Goal: Information Seeking & Learning: Learn about a topic

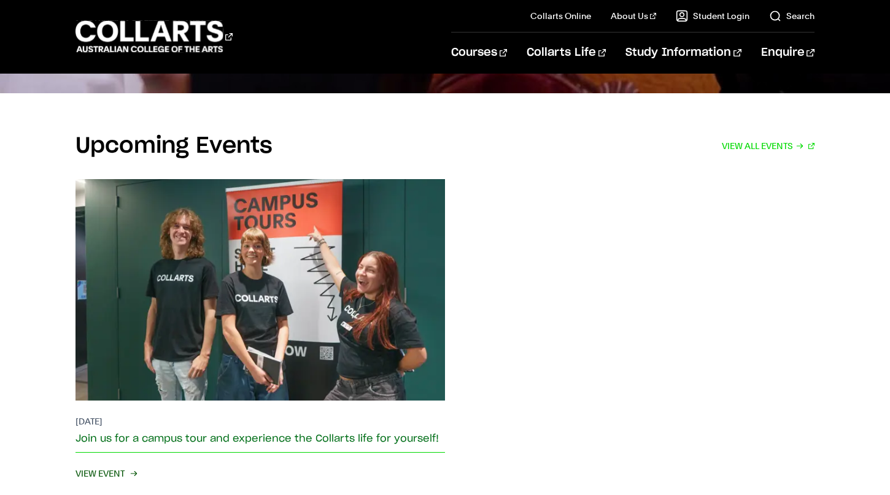
scroll to position [2265, 0]
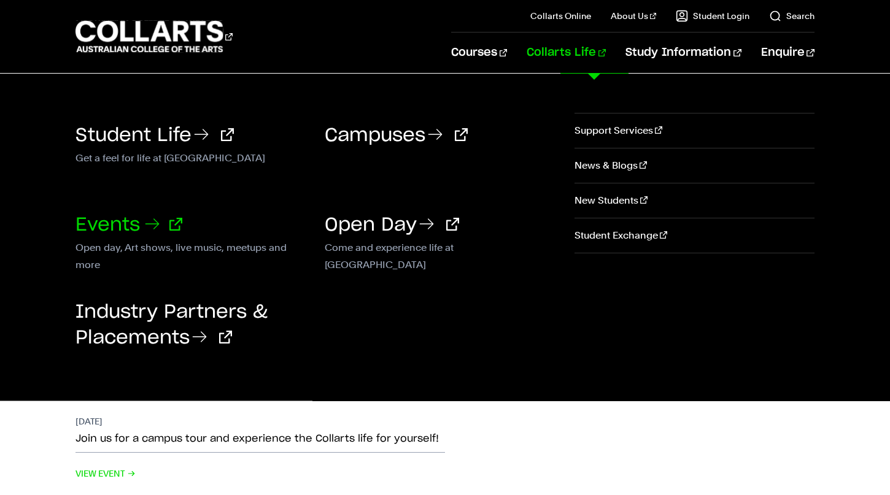
click at [129, 223] on link "Events" at bounding box center [128, 225] width 107 height 18
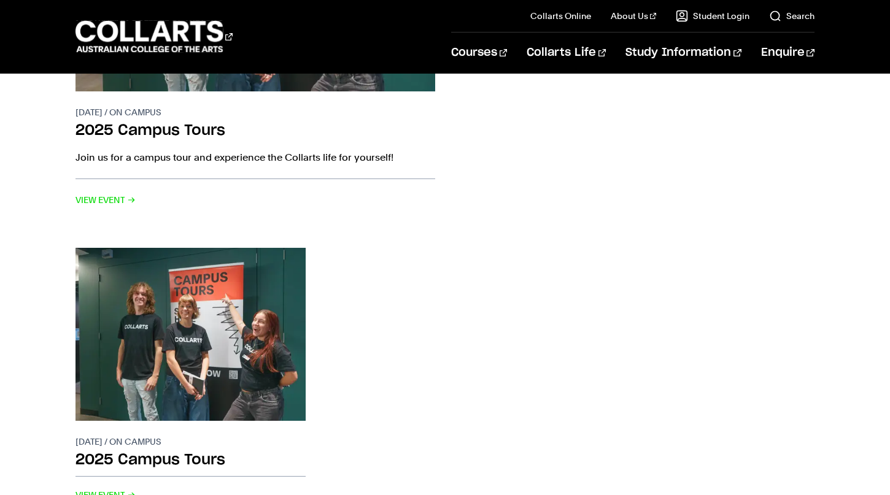
scroll to position [403, 0]
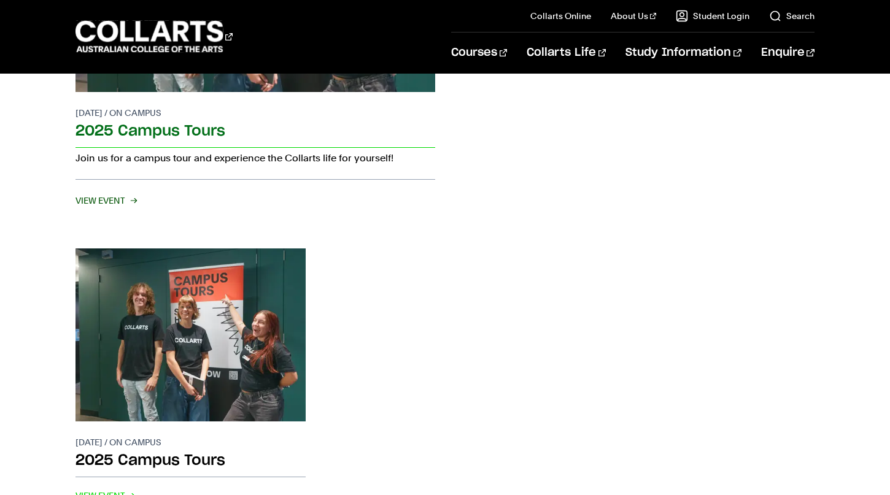
click at [122, 203] on span "View Event" at bounding box center [105, 200] width 60 height 17
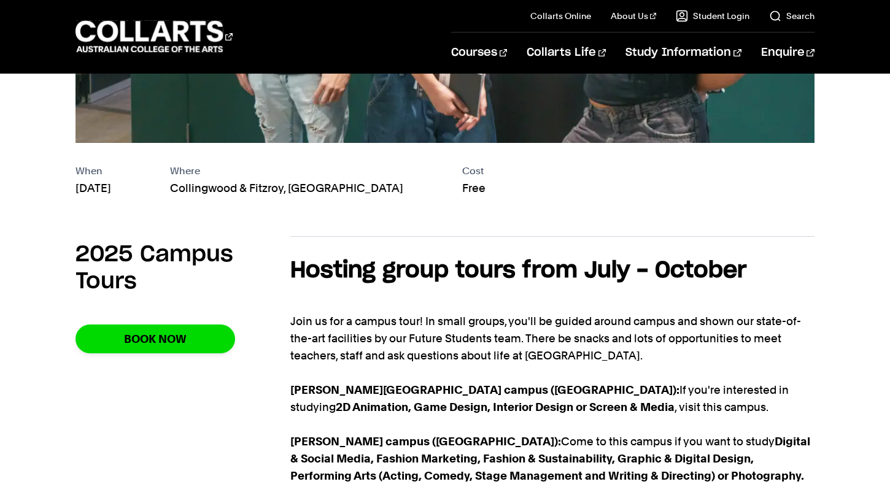
scroll to position [474, 0]
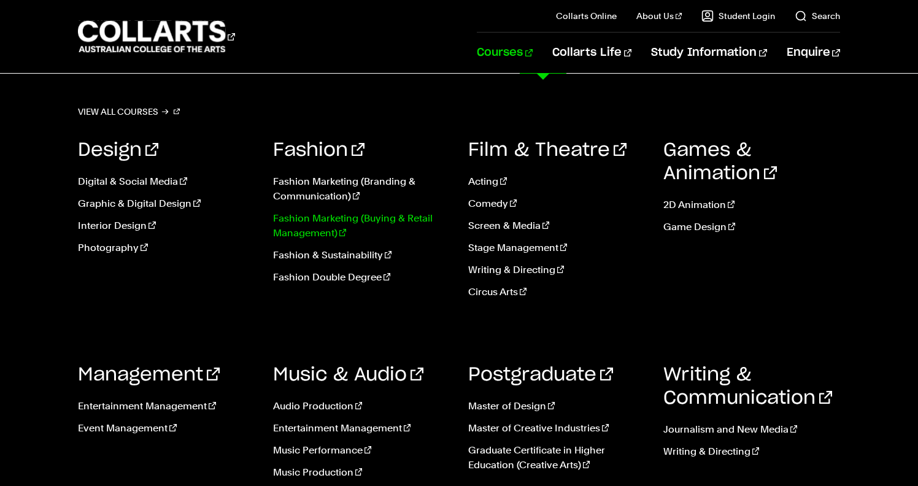
click at [346, 221] on link "Fashion Marketing (Buying & Retail Management)" at bounding box center [361, 225] width 177 height 29
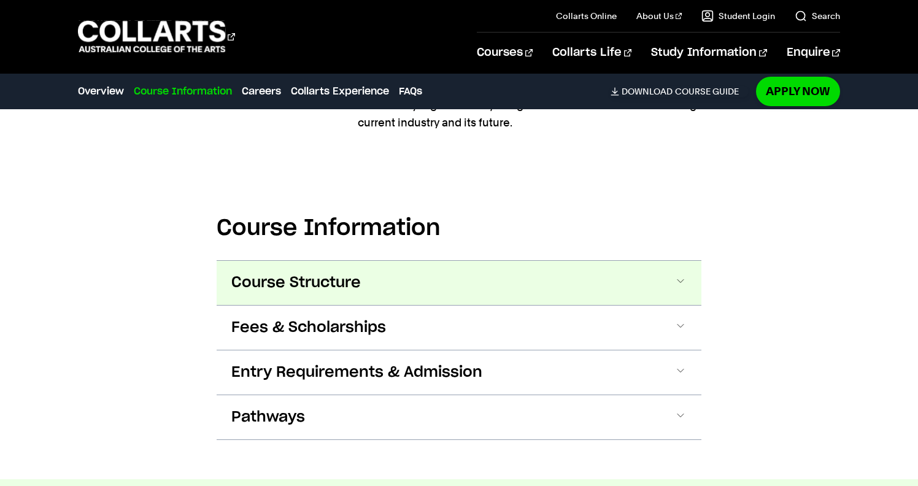
scroll to position [1158, 1]
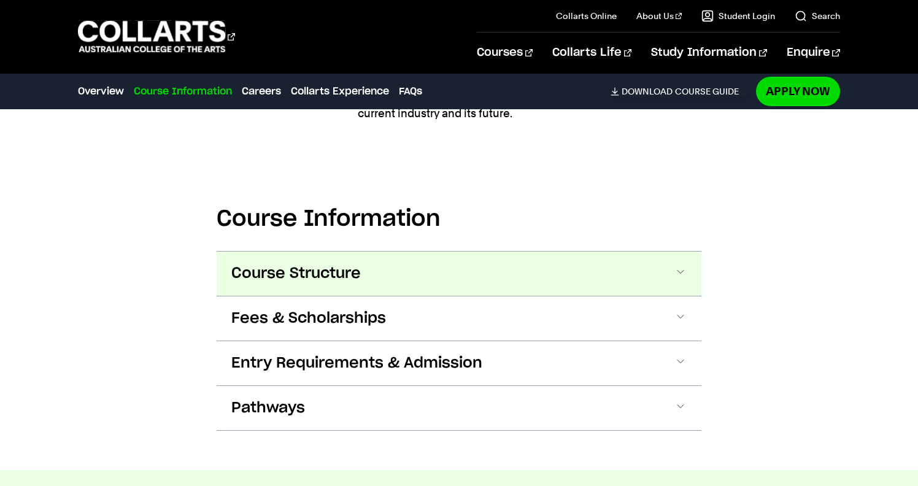
click at [667, 273] on button "Course Structure" at bounding box center [459, 274] width 485 height 44
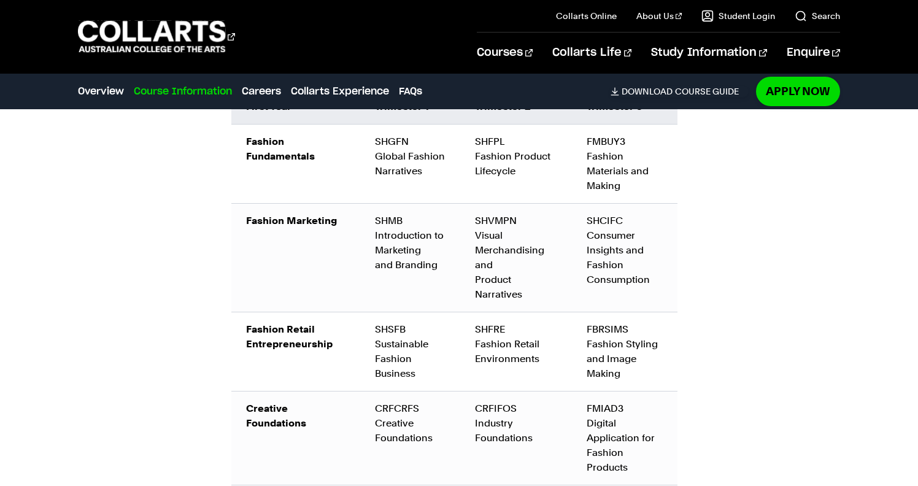
scroll to position [1494, 0]
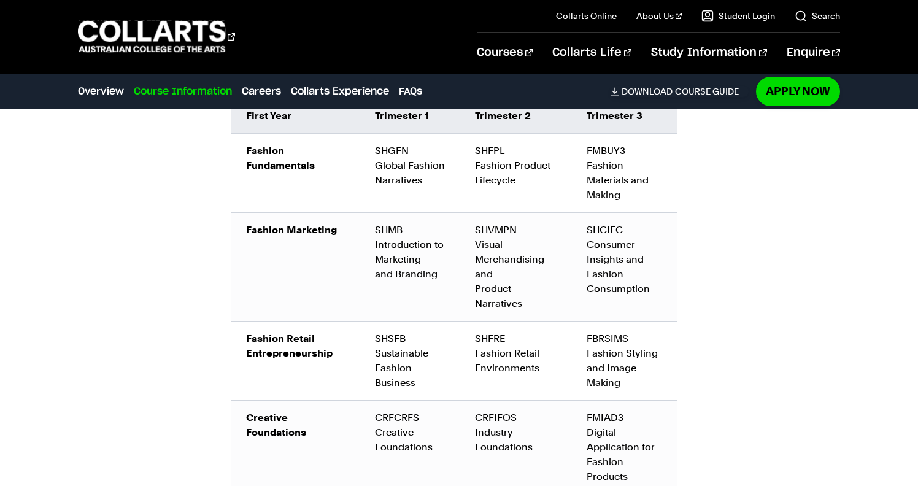
click at [290, 428] on strong "Creative Foundations" at bounding box center [276, 425] width 60 height 26
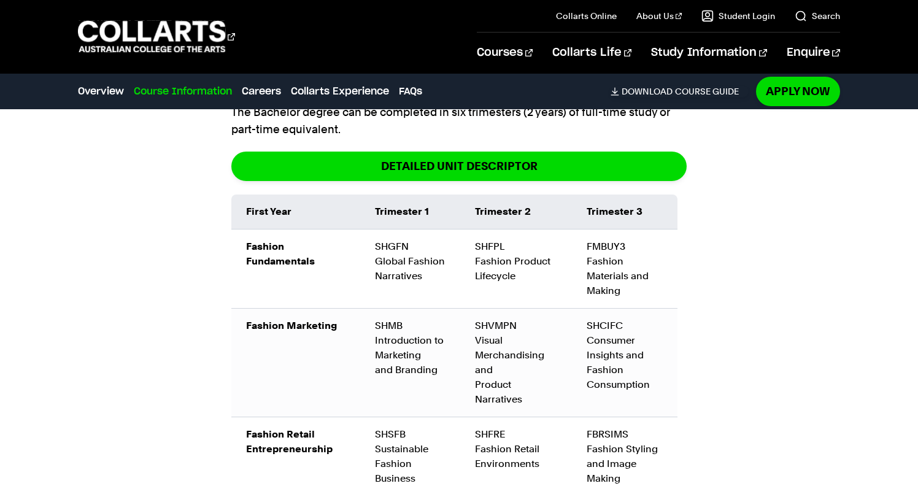
scroll to position [1363, 0]
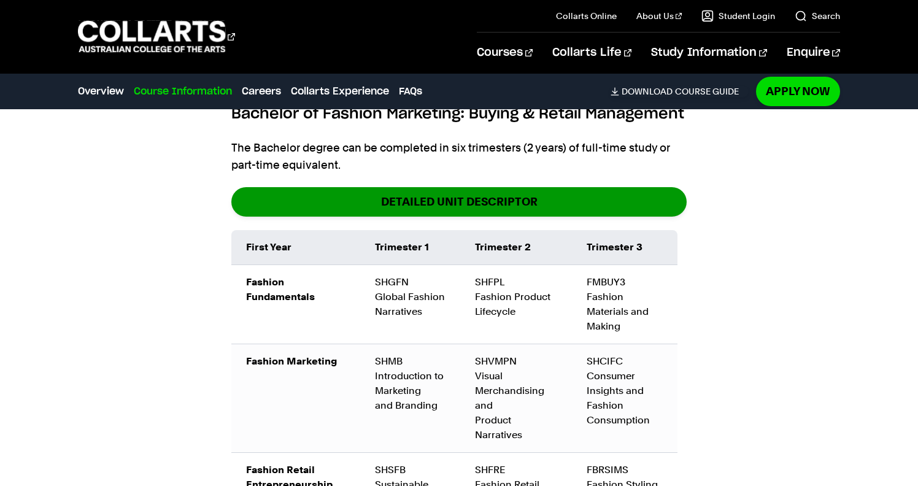
click at [430, 197] on link "DETAILED UNIT DESCRIPTOR" at bounding box center [458, 201] width 455 height 29
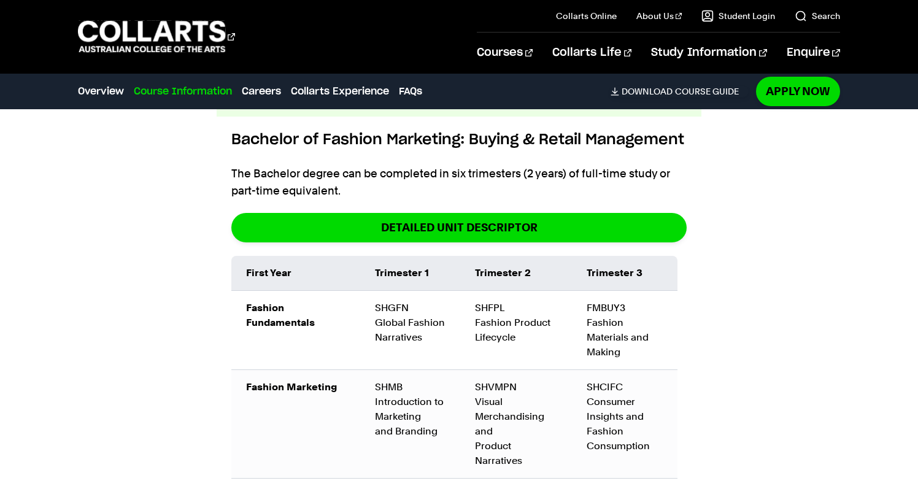
scroll to position [1337, 0]
